Goal: Task Accomplishment & Management: Complete application form

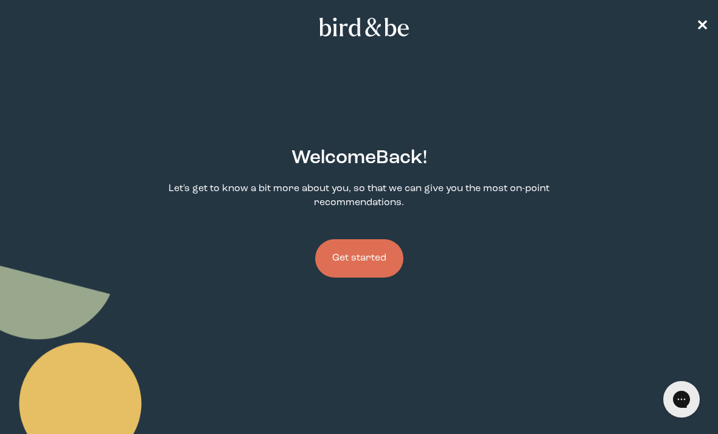
click at [360, 256] on button "Get started" at bounding box center [359, 258] width 88 height 38
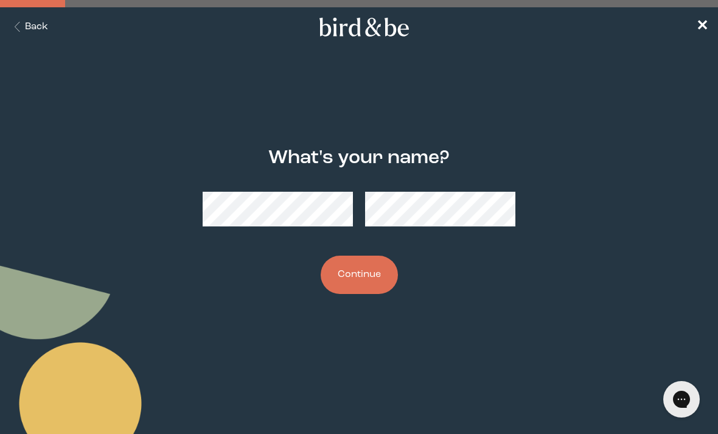
click at [357, 286] on button "Continue" at bounding box center [359, 275] width 77 height 38
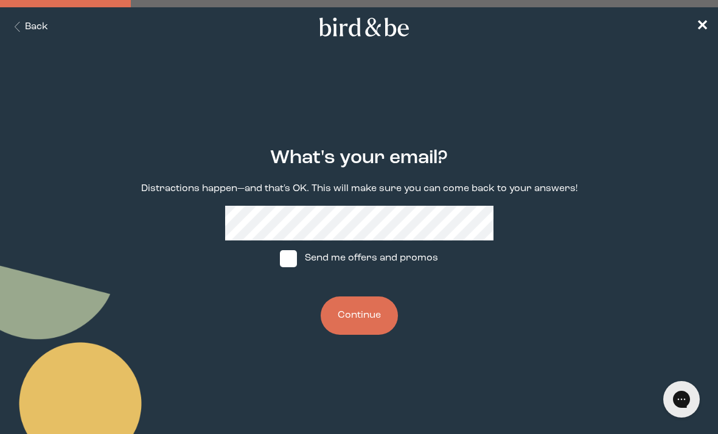
click at [373, 324] on button "Continue" at bounding box center [359, 316] width 77 height 38
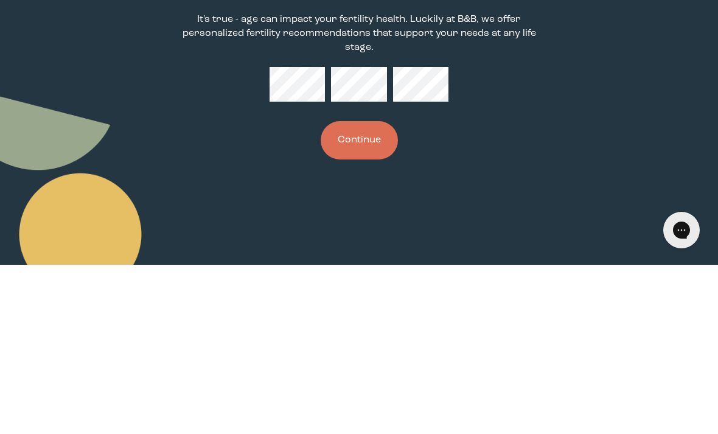
click at [378, 290] on button "Continue" at bounding box center [359, 309] width 77 height 38
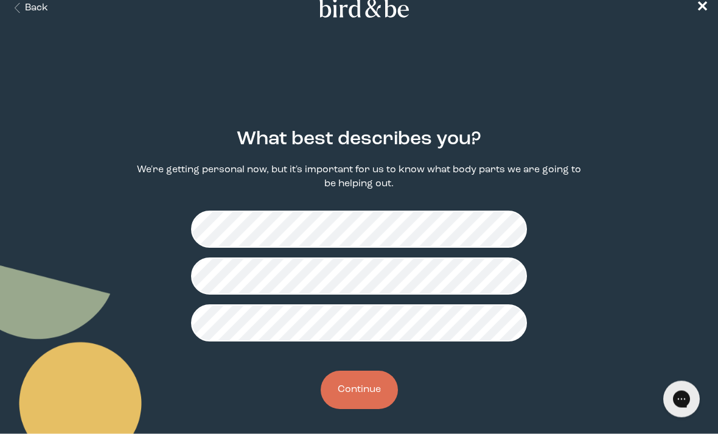
scroll to position [28, 0]
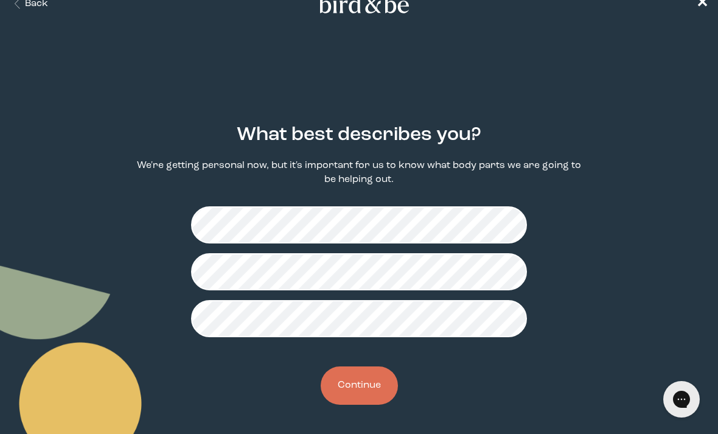
click at [368, 382] on button "Continue" at bounding box center [359, 386] width 77 height 38
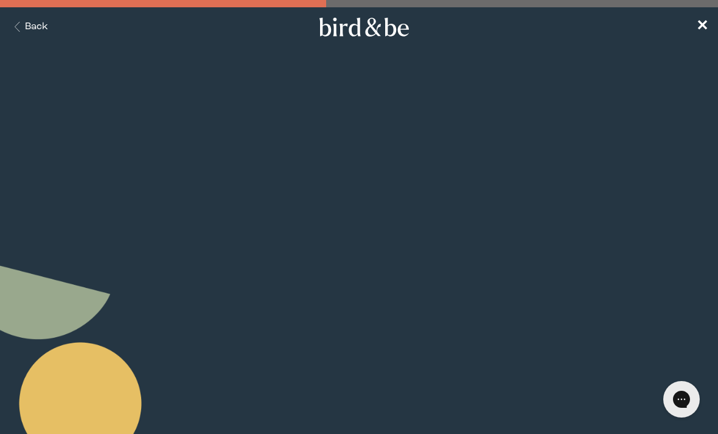
scroll to position [13, 0]
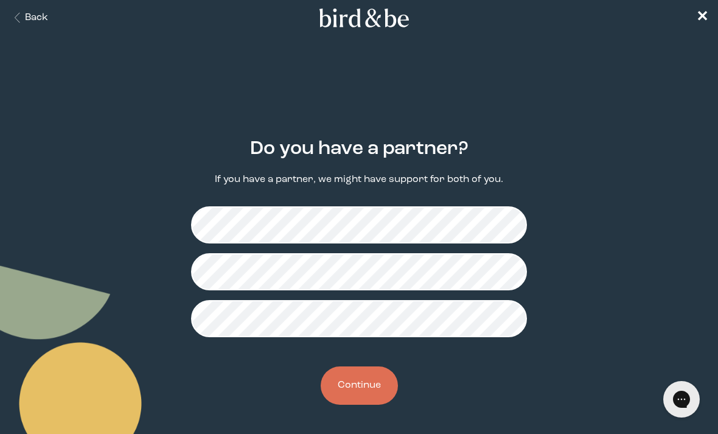
click at [371, 373] on button "Continue" at bounding box center [359, 386] width 77 height 38
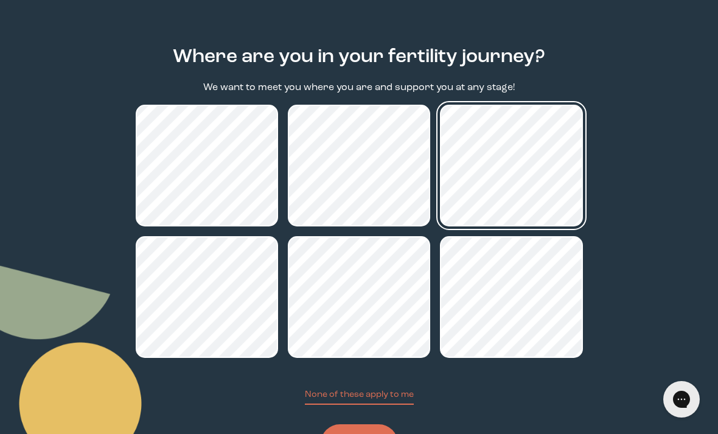
scroll to position [125, 0]
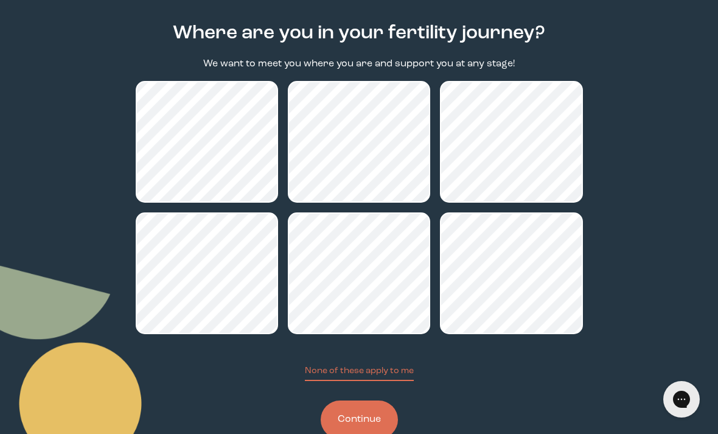
click at [353, 434] on button "Continue" at bounding box center [359, 420] width 77 height 38
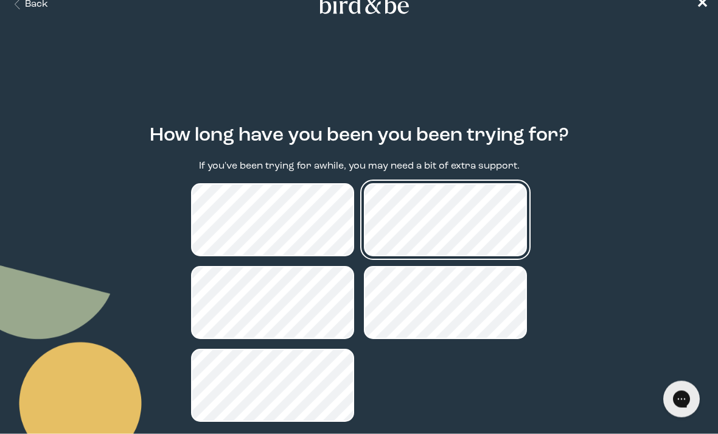
scroll to position [62, 0]
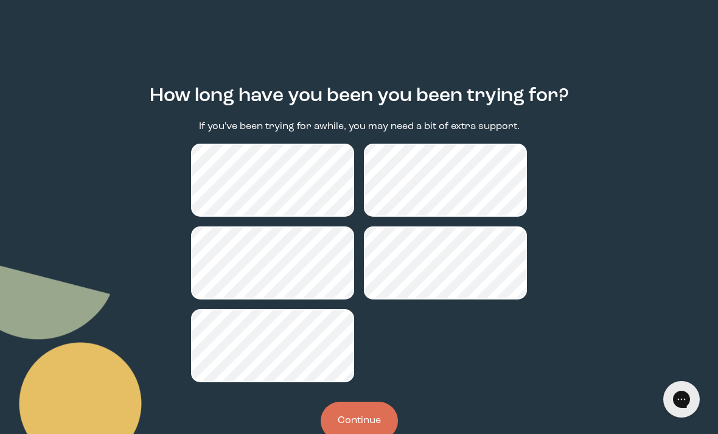
click at [368, 426] on button "Continue" at bounding box center [359, 421] width 77 height 38
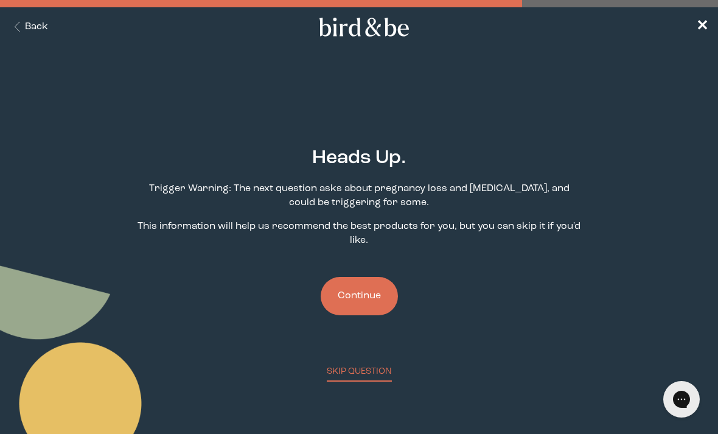
click at [364, 303] on button "Continue" at bounding box center [359, 296] width 77 height 38
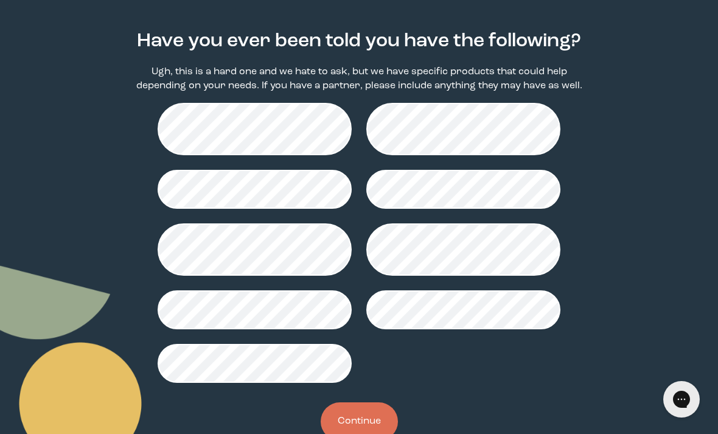
scroll to position [119, 0]
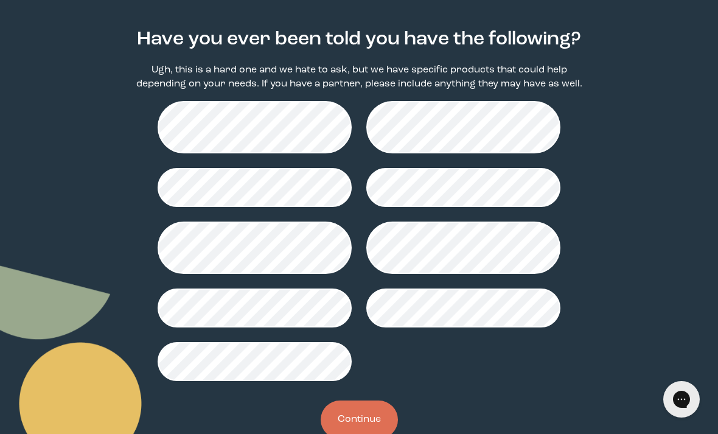
click at [364, 421] on button "Continue" at bounding box center [359, 420] width 77 height 38
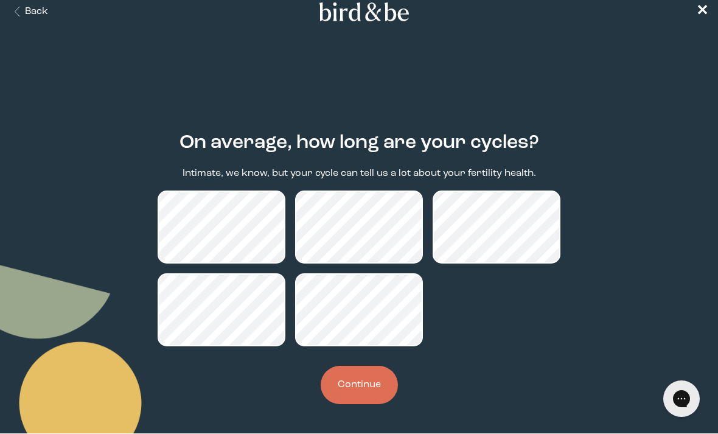
scroll to position [18, 0]
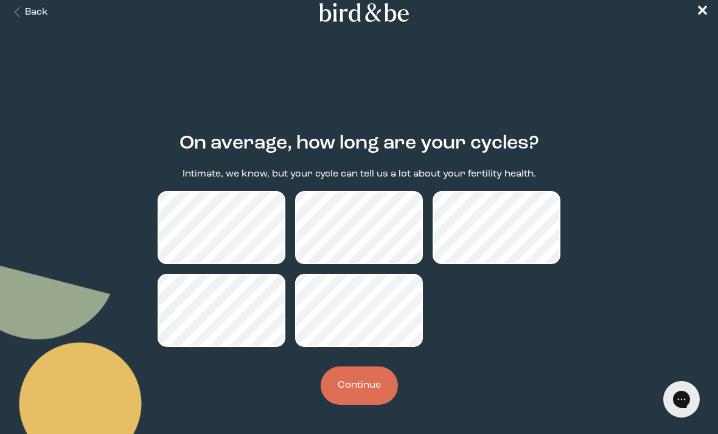
click at [356, 384] on button "Continue" at bounding box center [359, 386] width 77 height 38
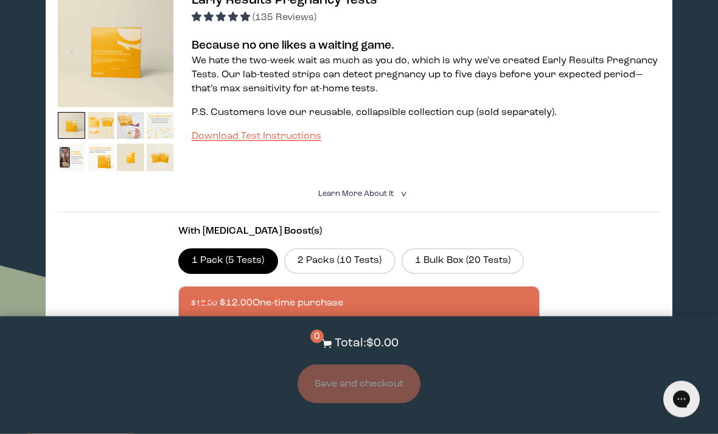
scroll to position [708, 0]
click at [102, 171] on img at bounding box center [101, 157] width 27 height 27
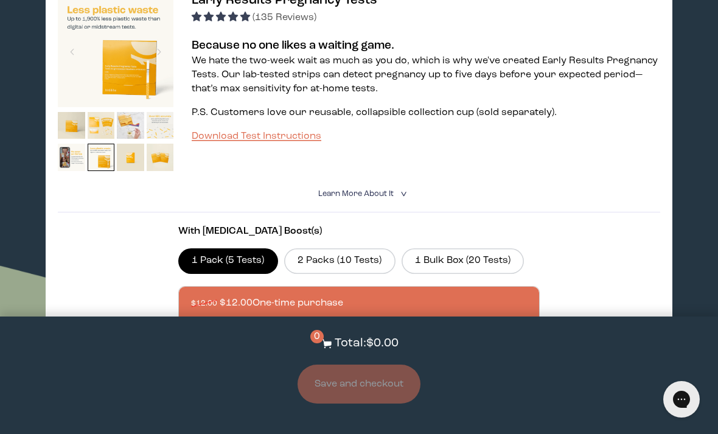
click at [100, 139] on img at bounding box center [101, 125] width 27 height 27
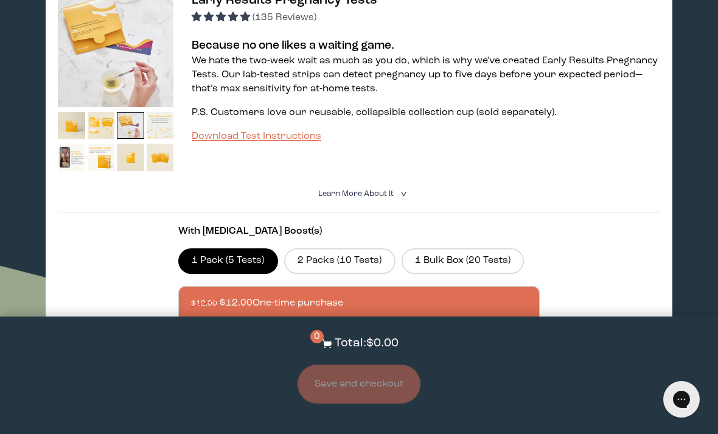
click at [128, 136] on img at bounding box center [130, 125] width 27 height 27
click at [163, 139] on img at bounding box center [160, 125] width 27 height 27
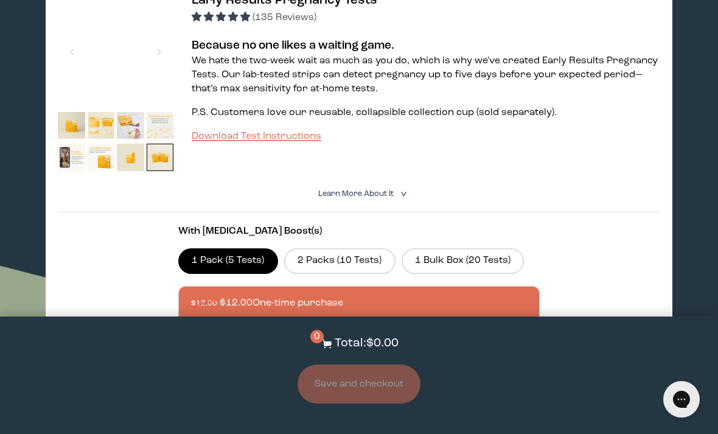
click at [165, 167] on img at bounding box center [160, 157] width 27 height 27
click at [73, 139] on img at bounding box center [71, 125] width 27 height 27
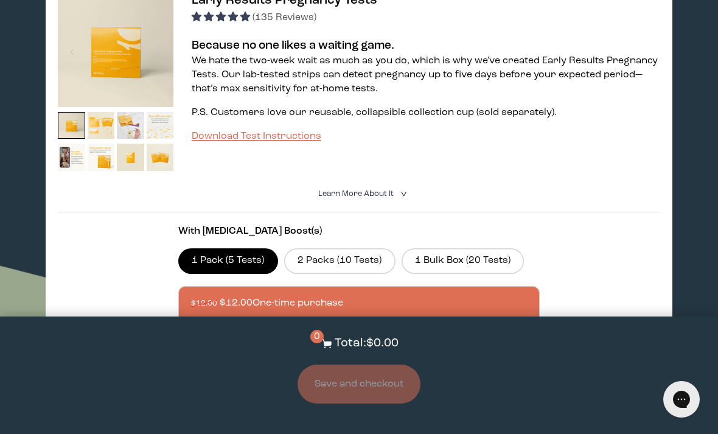
click at [400, 200] on summary "Learn More About it <" at bounding box center [359, 194] width 82 height 12
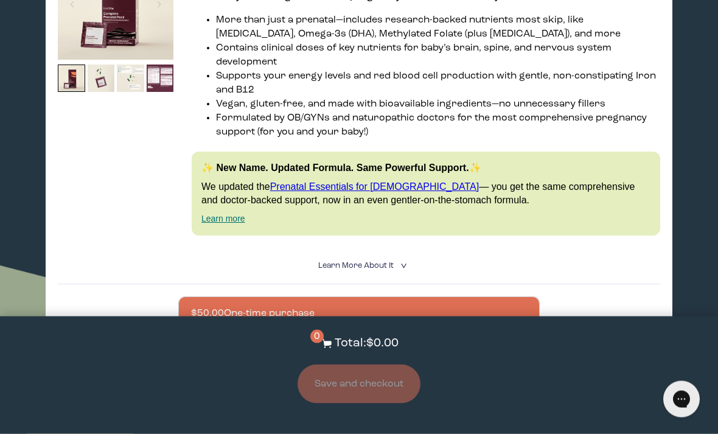
scroll to position [2543, 0]
click at [399, 193] on link "Prenatal Essentials for [DEMOGRAPHIC_DATA]" at bounding box center [374, 188] width 209 height 10
